Goal: Check status: Check status

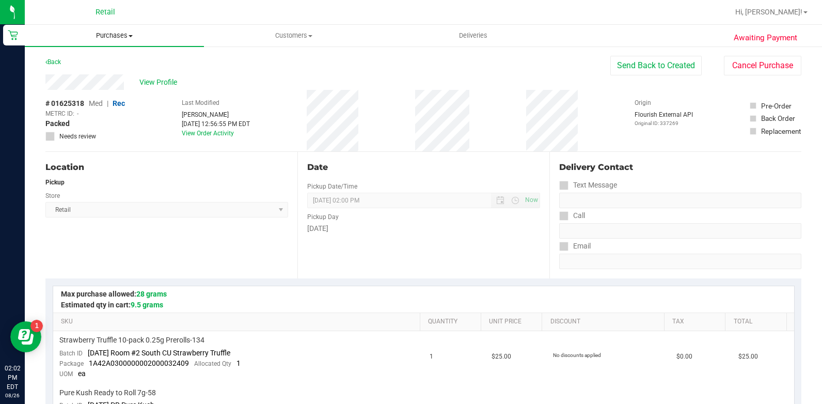
click at [117, 30] on uib-tab-heading "Purchases Summary of purchases Fulfillment All purchases" at bounding box center [114, 36] width 179 height 22
click at [122, 92] on li "All purchases" at bounding box center [114, 87] width 179 height 12
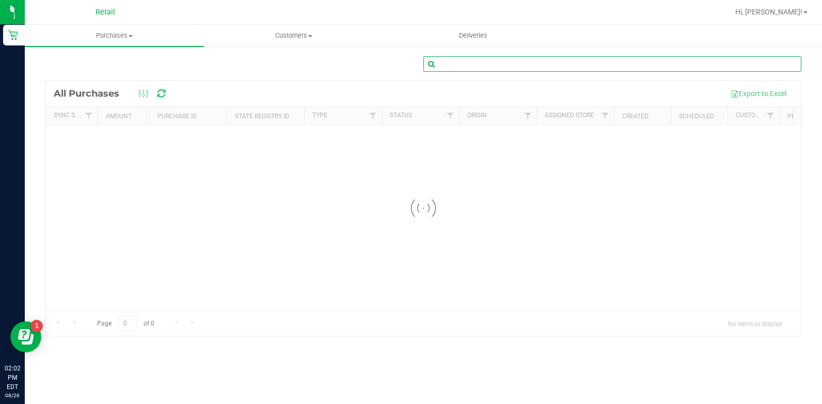
click at [582, 62] on input "text" at bounding box center [613, 63] width 378 height 15
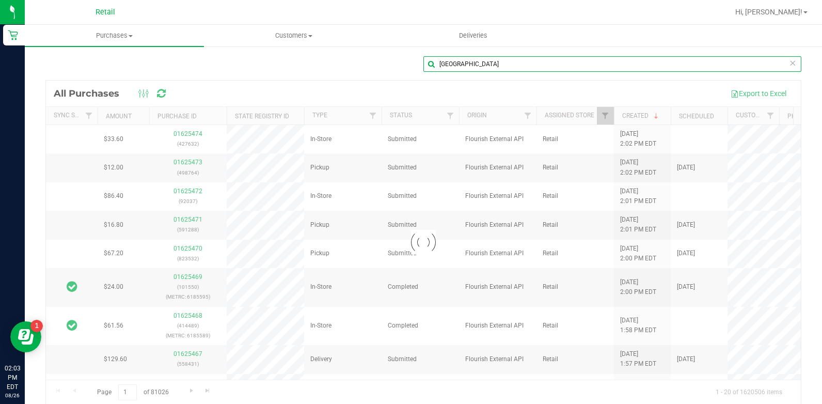
type input "[GEOGRAPHIC_DATA]"
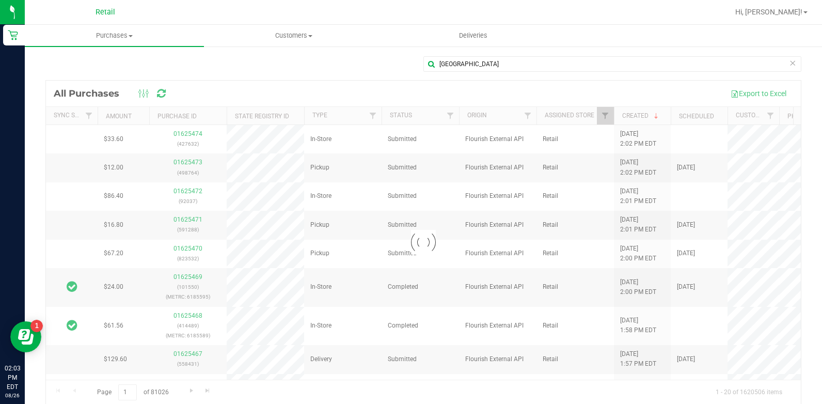
click at [356, 74] on div "[GEOGRAPHIC_DATA]" at bounding box center [423, 68] width 756 height 24
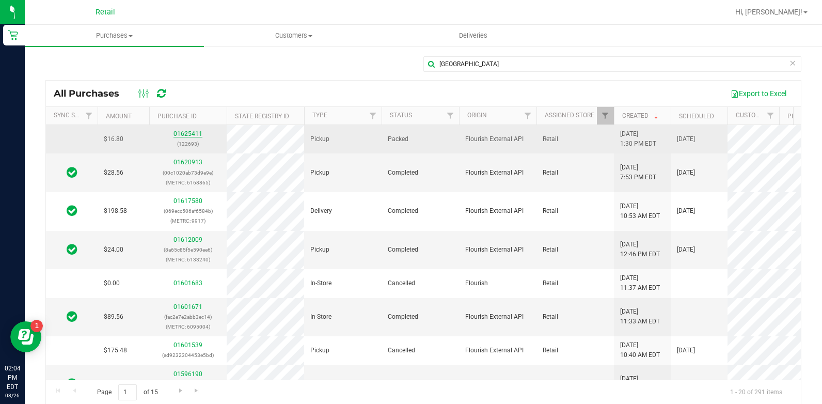
click at [182, 133] on link "01625411" at bounding box center [188, 133] width 29 height 7
